Goal: Find specific page/section: Find specific page/section

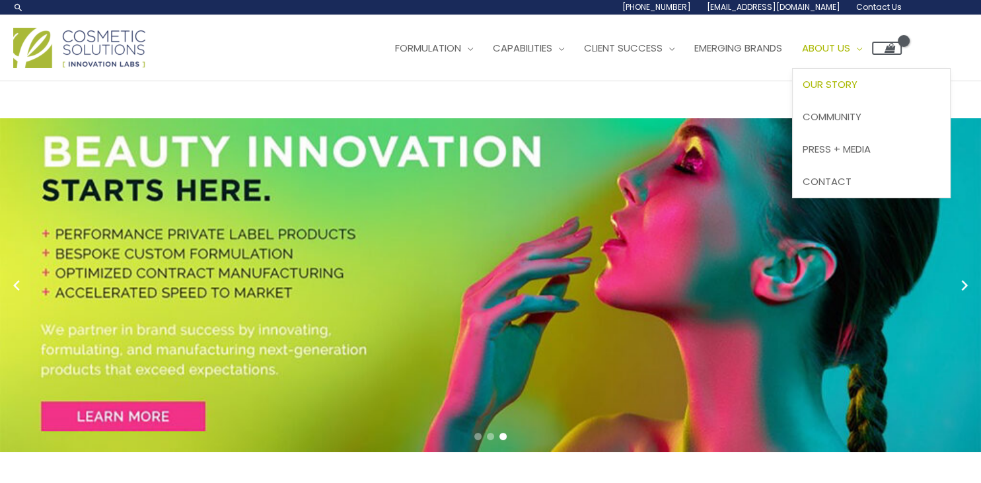
click at [802, 91] on span "Our Story" at bounding box center [829, 84] width 55 height 14
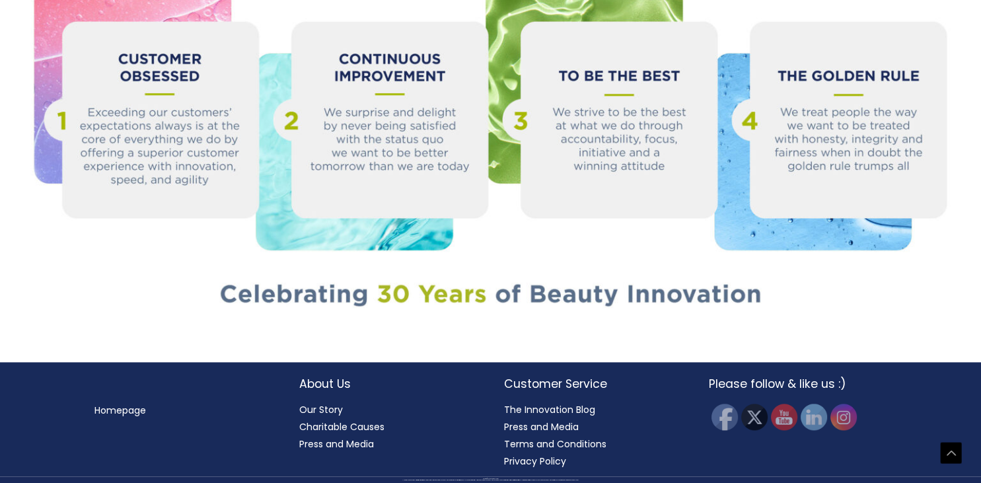
scroll to position [1772, 0]
click at [332, 404] on link "Our Story" at bounding box center [321, 409] width 44 height 13
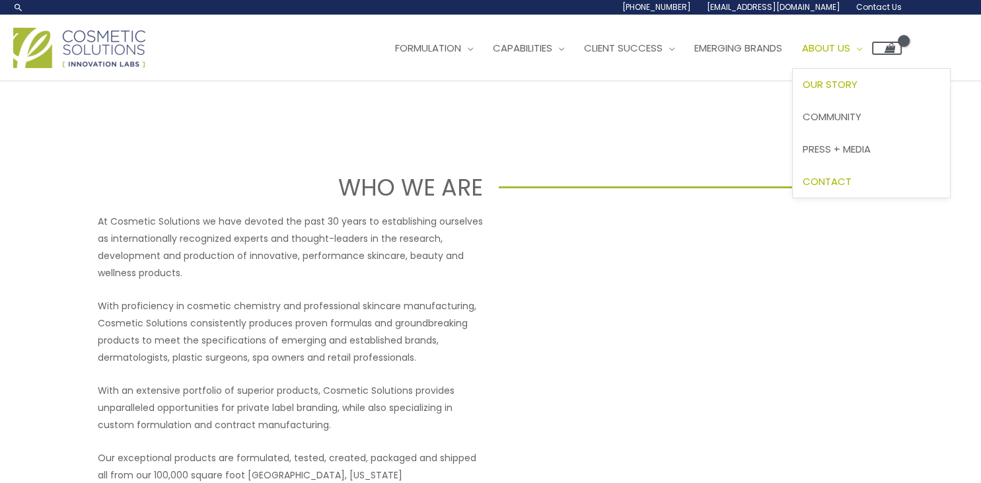
click at [793, 197] on link "Contact" at bounding box center [871, 181] width 157 height 32
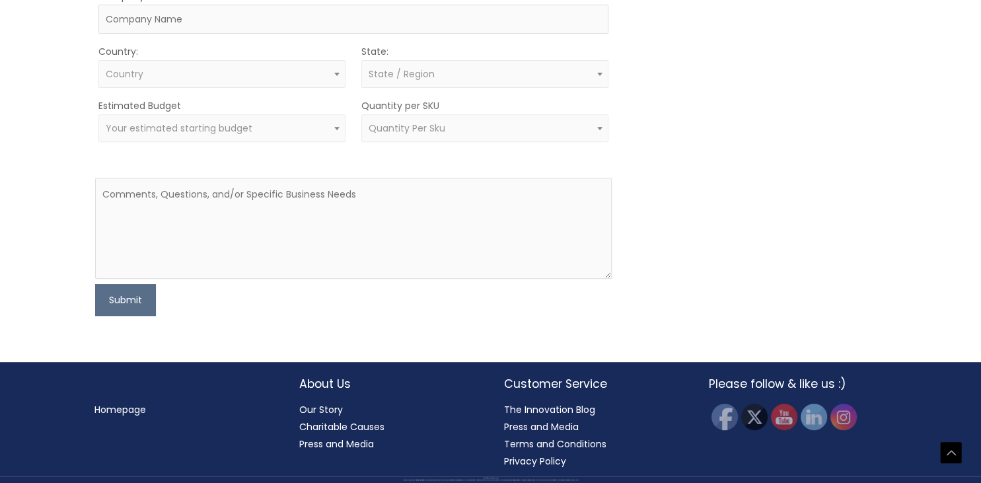
scroll to position [866, 0]
